Goal: Feedback & Contribution: Leave review/rating

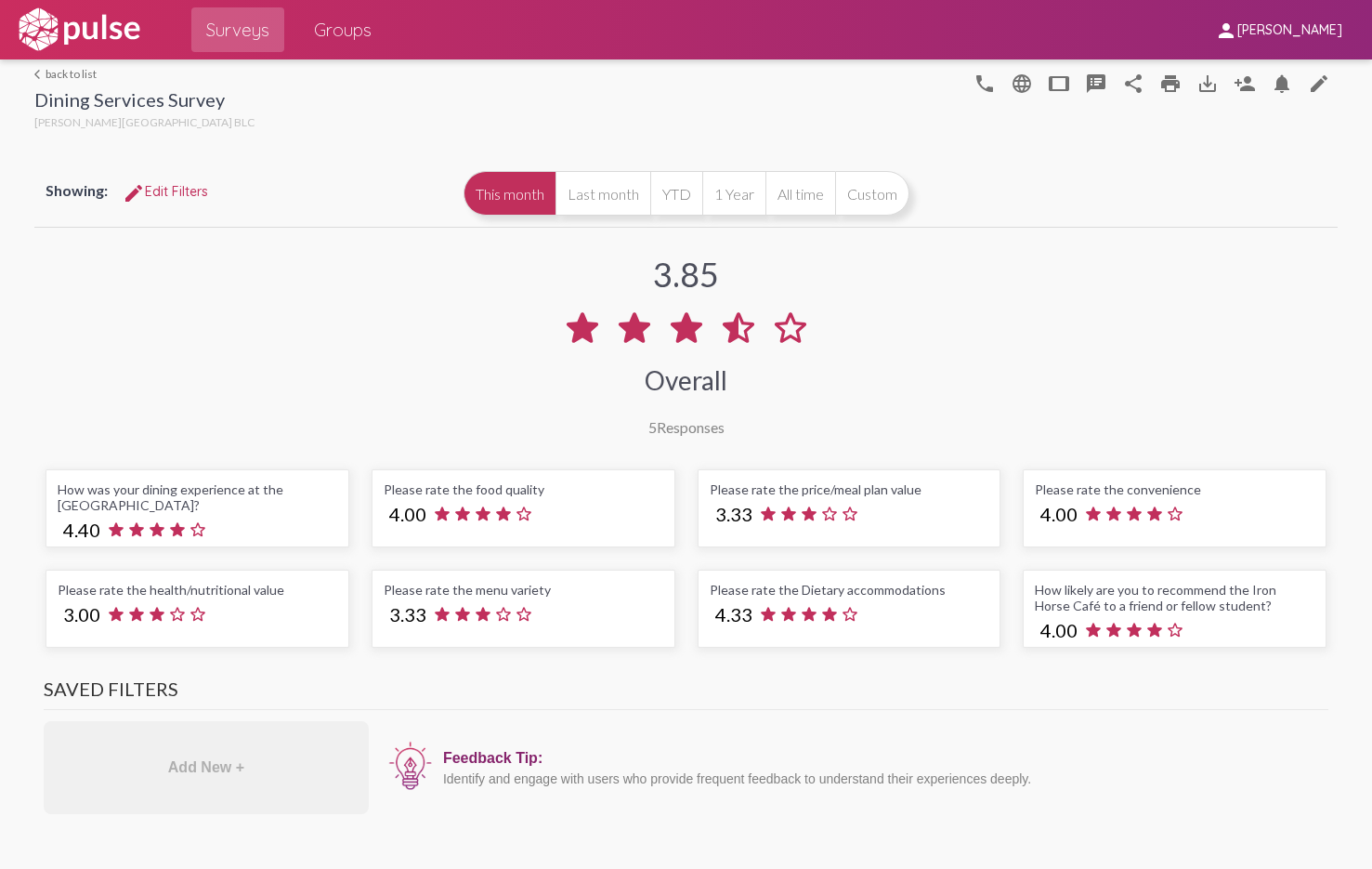
scroll to position [-1, 0]
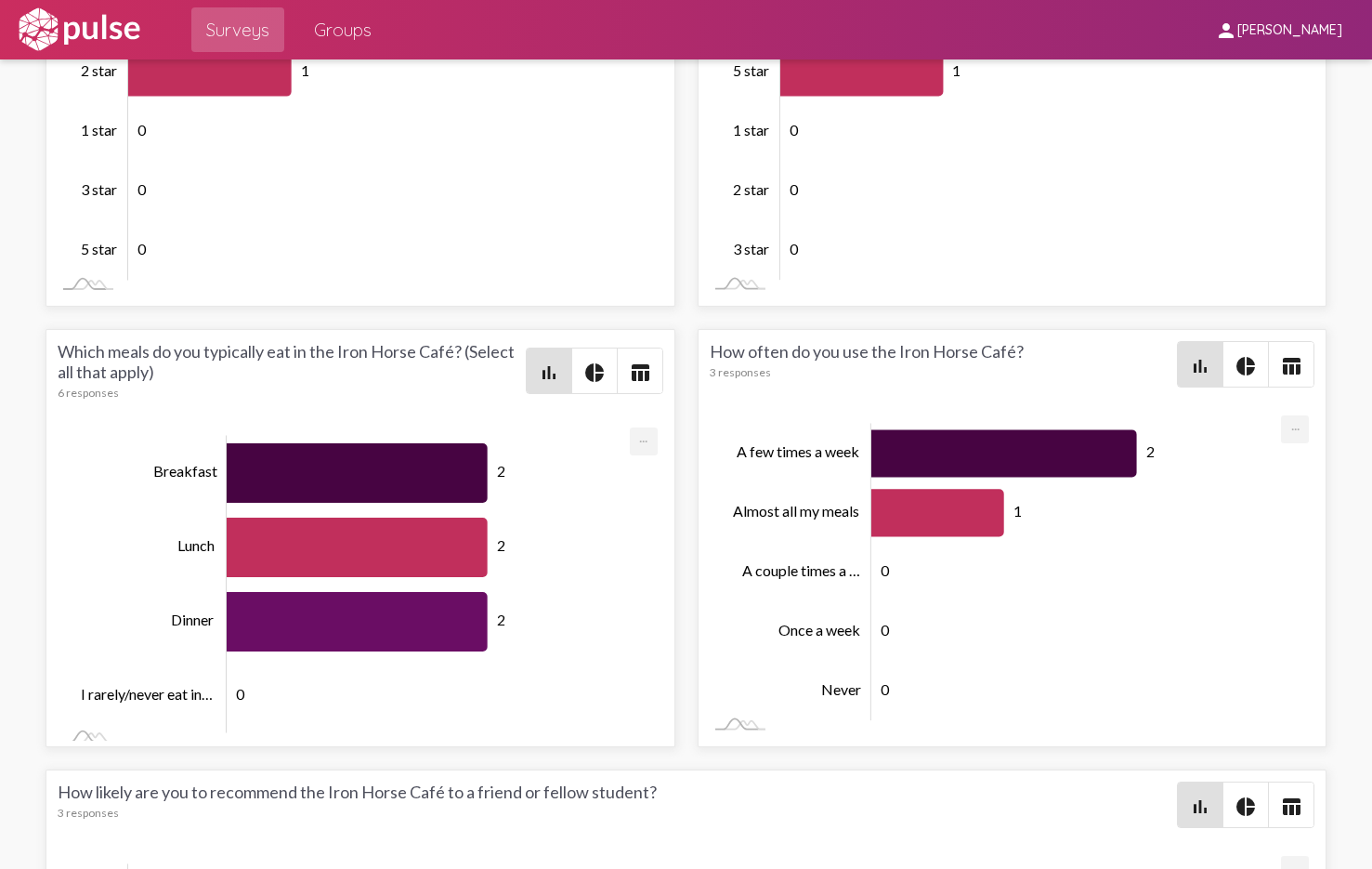
scroll to position [7, 0]
